Goal: Information Seeking & Learning: Learn about a topic

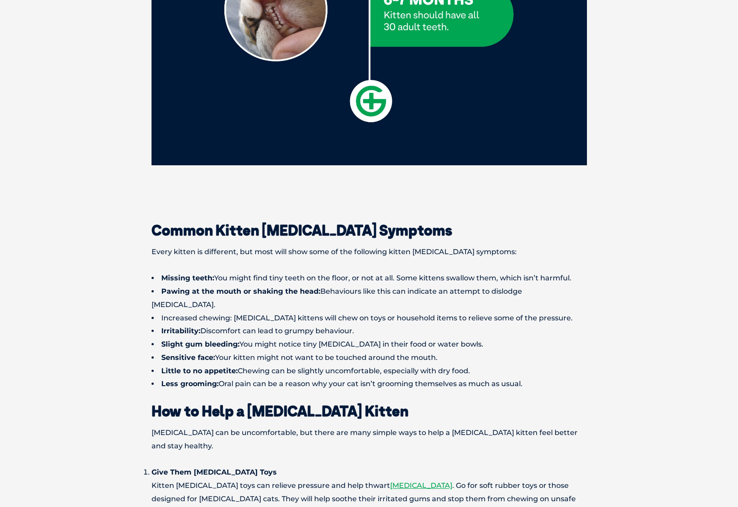
scroll to position [1983, 0]
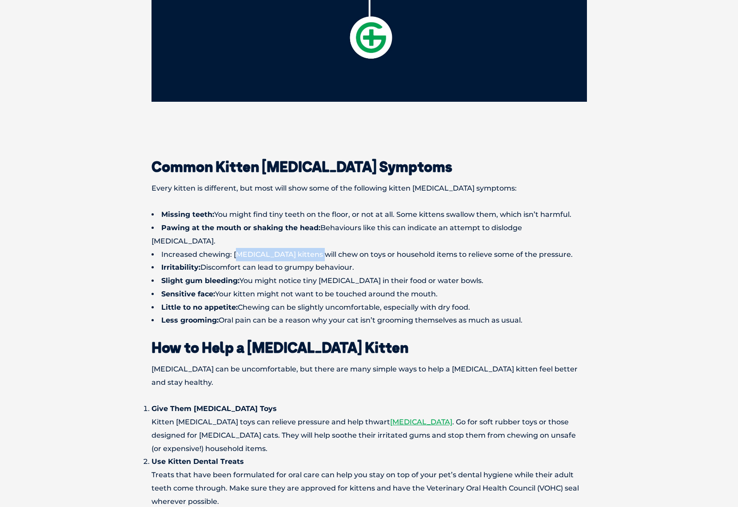
drag, startPoint x: 237, startPoint y: 241, endPoint x: 313, endPoint y: 239, distance: 75.5
click at [311, 248] on li "Increased chewing: [MEDICAL_DATA] kittens will chew on toys or household items …" at bounding box center [368, 254] width 435 height 13
drag, startPoint x: 458, startPoint y: 230, endPoint x: 503, endPoint y: 234, distance: 44.6
click at [513, 232] on li "Pawing at the mouth or shaking the head: Behaviours like this can indicate an a…" at bounding box center [368, 234] width 435 height 27
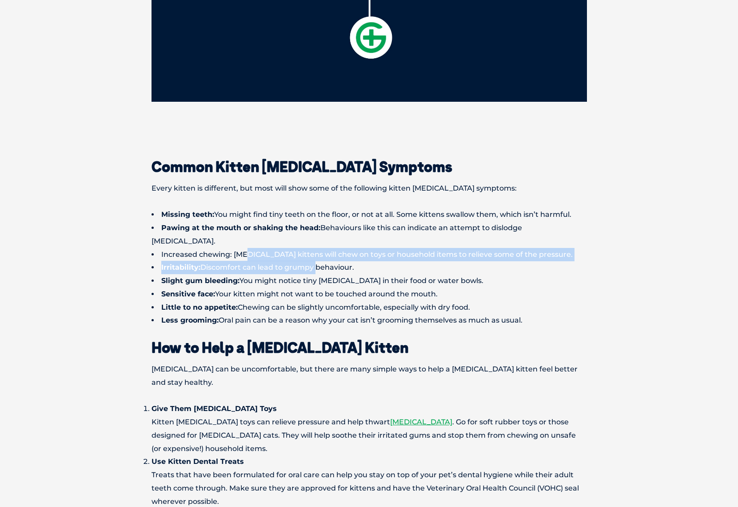
drag, startPoint x: 254, startPoint y: 245, endPoint x: 312, endPoint y: 249, distance: 57.9
click at [312, 248] on ul "Missing teeth: You might find tiny teeth on the floor, or not at all. Some kitt…" at bounding box center [368, 267] width 435 height 119
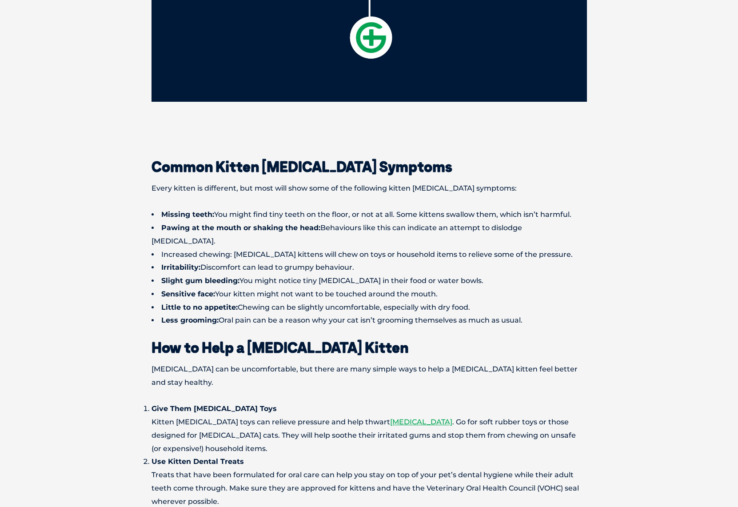
click at [279, 274] on li "Slight gum bleeding: You might notice tiny [MEDICAL_DATA] in their food or wate…" at bounding box center [368, 280] width 435 height 13
drag, startPoint x: 392, startPoint y: 267, endPoint x: 479, endPoint y: 270, distance: 87.1
click at [479, 274] on li "Slight gum bleeding: You might notice tiny [MEDICAL_DATA] in their food or wate…" at bounding box center [368, 280] width 435 height 13
drag, startPoint x: 254, startPoint y: 310, endPoint x: 560, endPoint y: 304, distance: 306.1
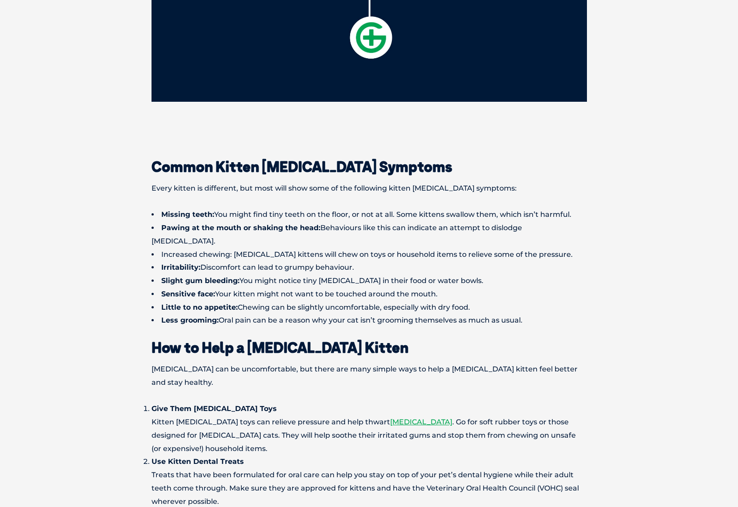
click at [563, 314] on li "Less grooming: Oral pain can be a reason why your cat isn’t grooming themselves…" at bounding box center [368, 320] width 435 height 13
click at [554, 314] on li "Less grooming: Oral pain can be a reason why your cat isn’t grooming themselves…" at bounding box center [368, 320] width 435 height 13
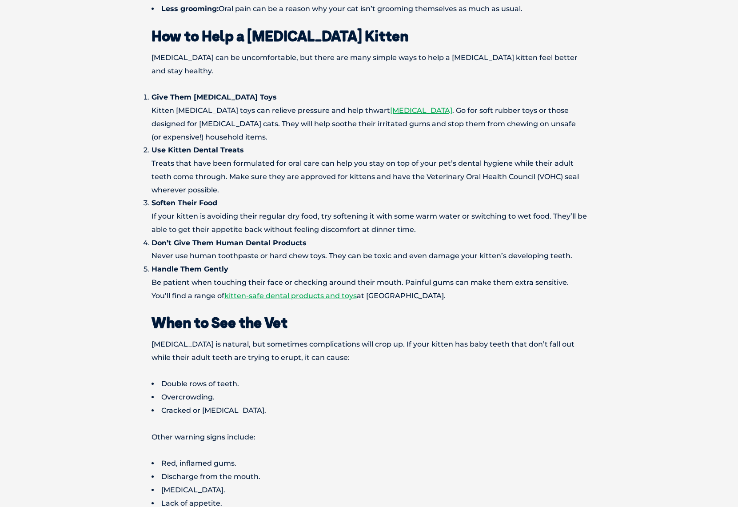
scroll to position [2380, 0]
